Goal: Information Seeking & Learning: Find specific fact

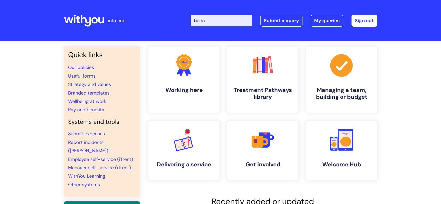
type input "bupa"
click button "Search" at bounding box center [0, 0] width 0 height 0
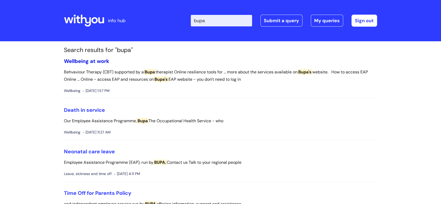
click at [94, 63] on link "Wellbeing at work" at bounding box center [86, 61] width 45 height 7
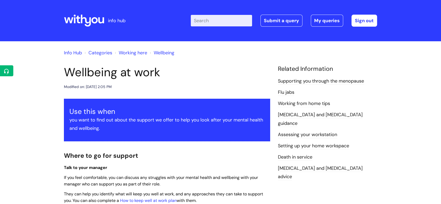
click at [236, 17] on input "Enter your search term here..." at bounding box center [221, 20] width 61 height 11
type input "dentist"
click button "Search" at bounding box center [0, 0] width 0 height 0
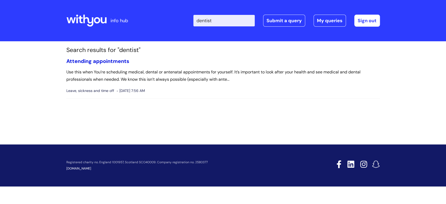
click at [115, 62] on link "Attending appointments" at bounding box center [97, 61] width 63 height 7
